Goal: Information Seeking & Learning: Learn about a topic

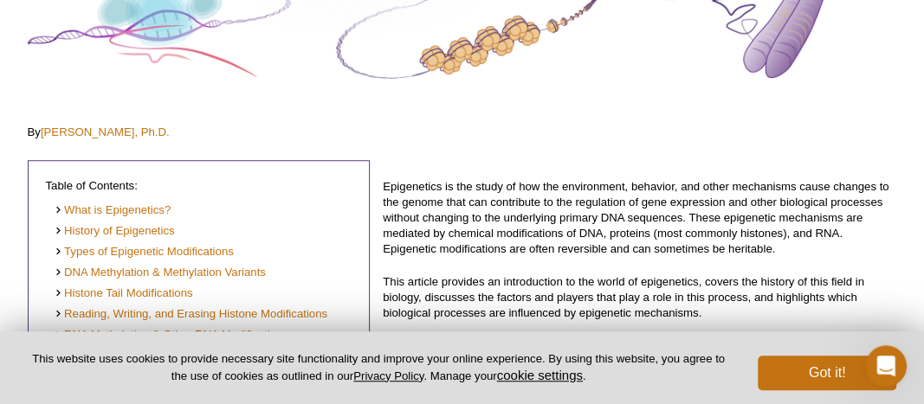
scroll to position [270, 0]
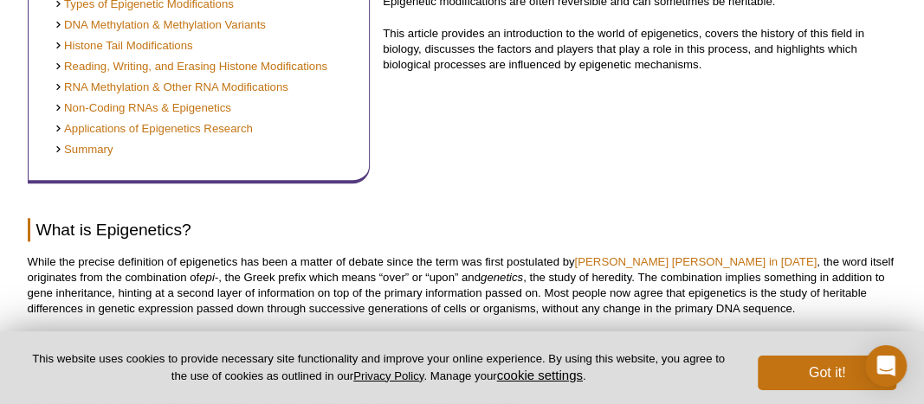
scroll to position [534, 0]
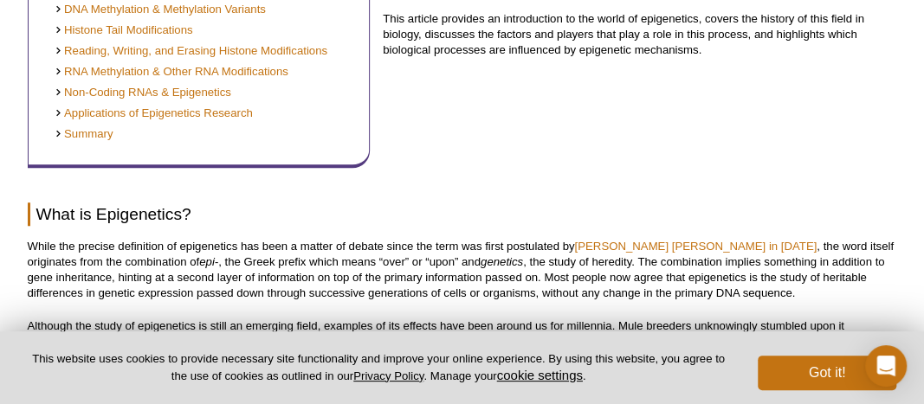
click at [635, 107] on div "Epigenetics is the study of how the environment, behavior, and other mechanisms…" at bounding box center [640, 24] width 514 height 287
click at [625, 95] on div "Epigenetics is the study of how the environment, behavior, and other mechanisms…" at bounding box center [640, 24] width 514 height 287
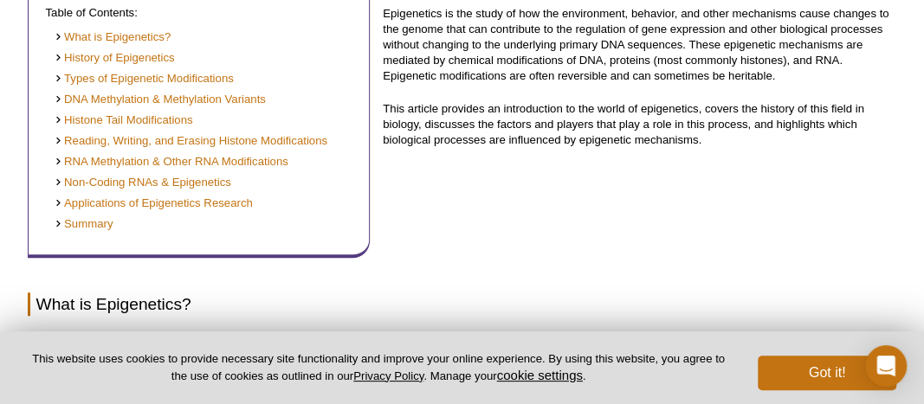
scroll to position [354, 0]
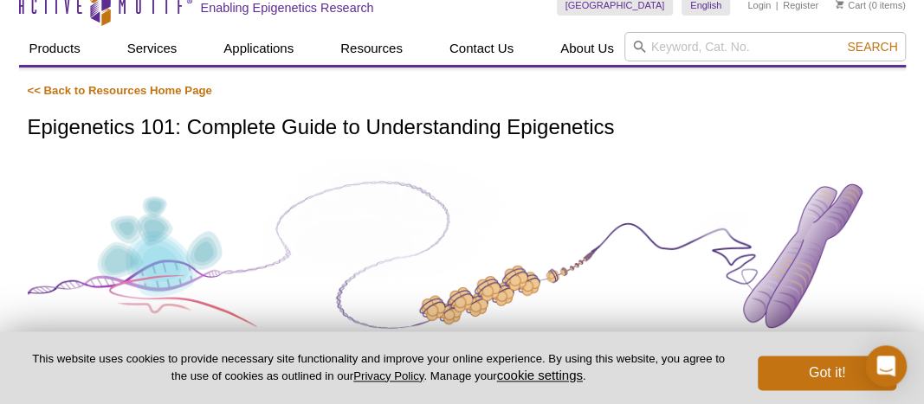
scroll to position [0, 0]
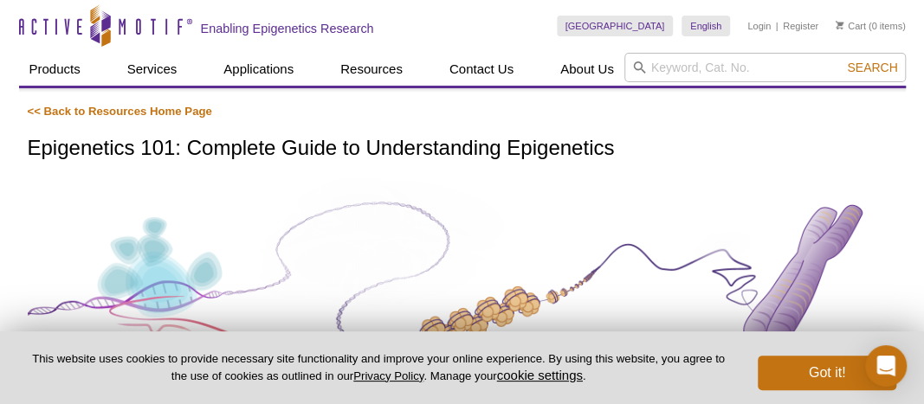
click at [567, 143] on h1 "Epigenetics 101: Complete Guide to Understanding Epigenetics" at bounding box center [463, 149] width 870 height 25
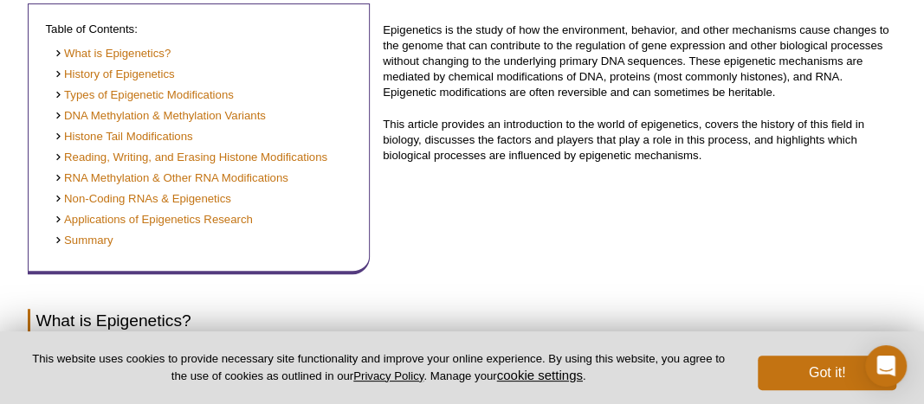
scroll to position [270, 0]
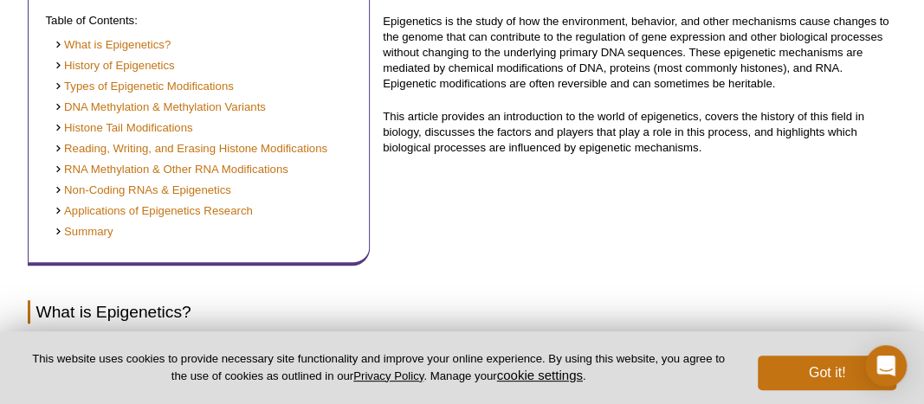
scroll to position [271, 0]
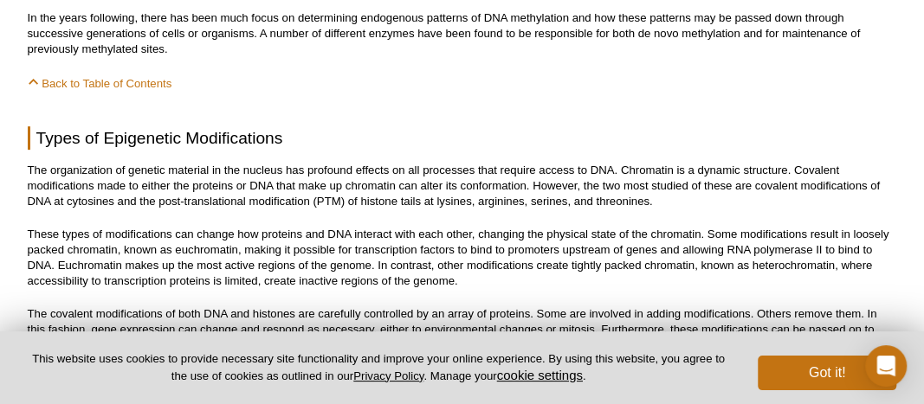
scroll to position [3146, 0]
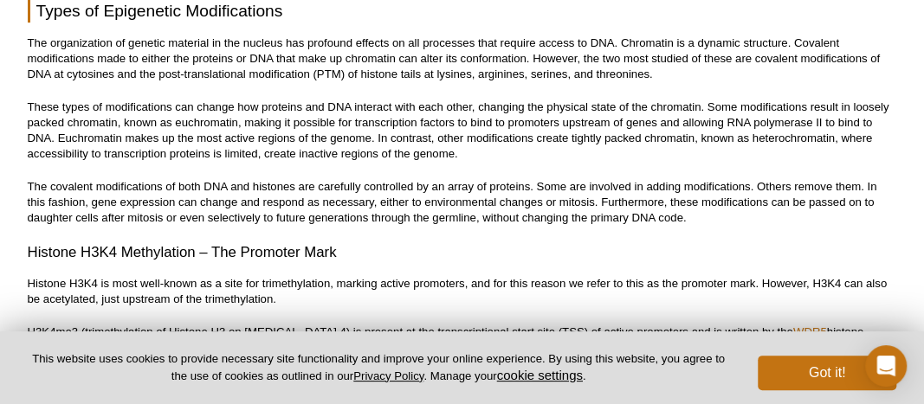
click at [107, 258] on h3 "Histone H3K4 Methylation – The Promoter Mark" at bounding box center [463, 253] width 870 height 21
copy h3 "H3K4"
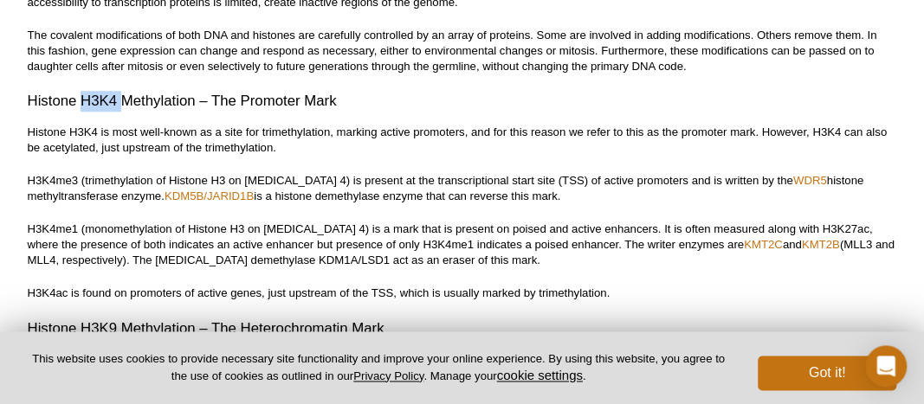
scroll to position [3333, 0]
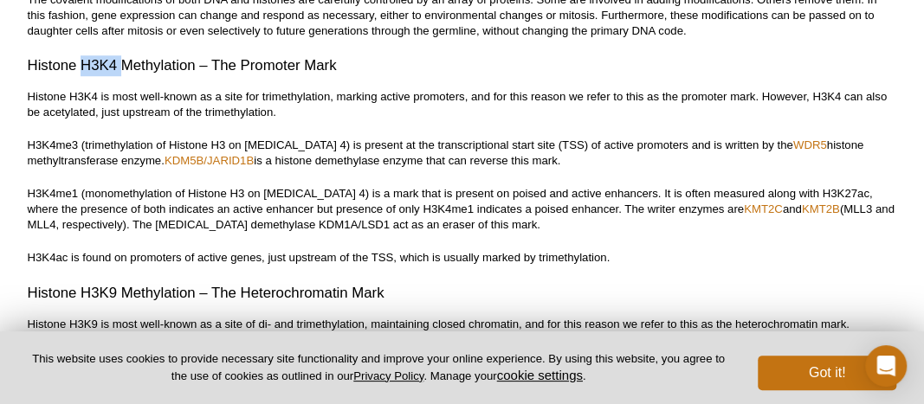
copy h3 "H3K4"
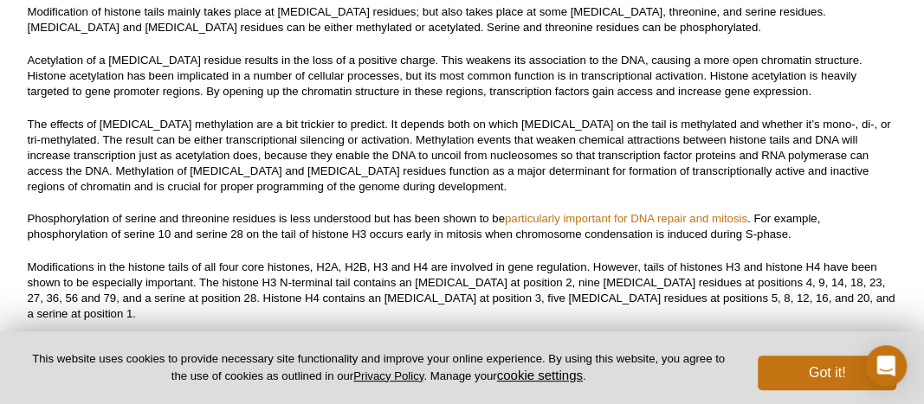
scroll to position [5675, 0]
